Goal: Transaction & Acquisition: Book appointment/travel/reservation

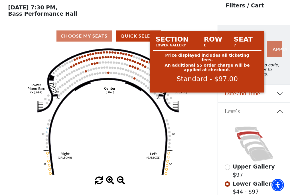
scroll to position [26, 0]
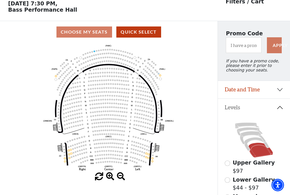
scroll to position [26, 0]
